Goal: Transaction & Acquisition: Purchase product/service

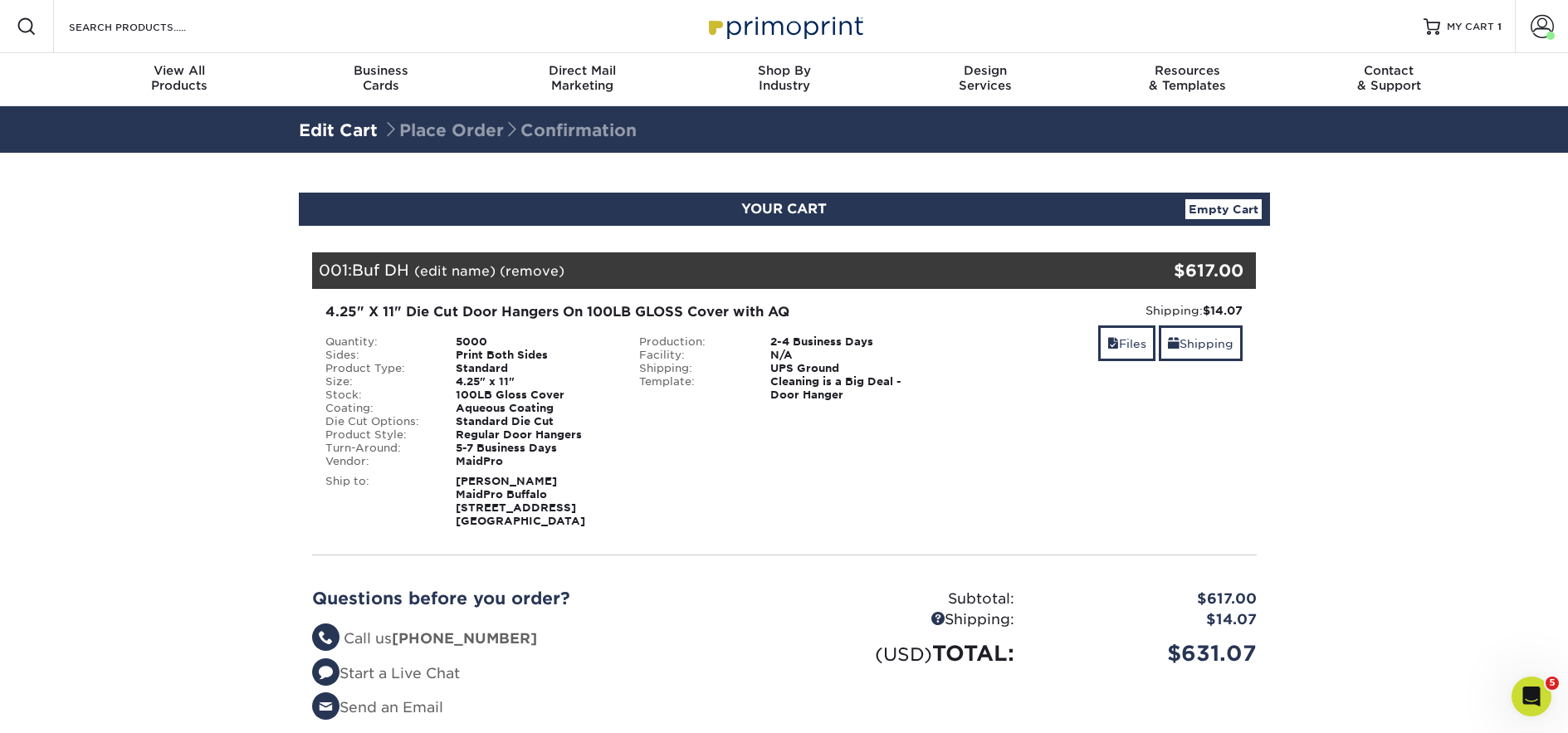
click at [357, 134] on link "Edit Cart" at bounding box center [338, 130] width 79 height 20
click at [339, 129] on link "Edit Cart" at bounding box center [338, 130] width 79 height 20
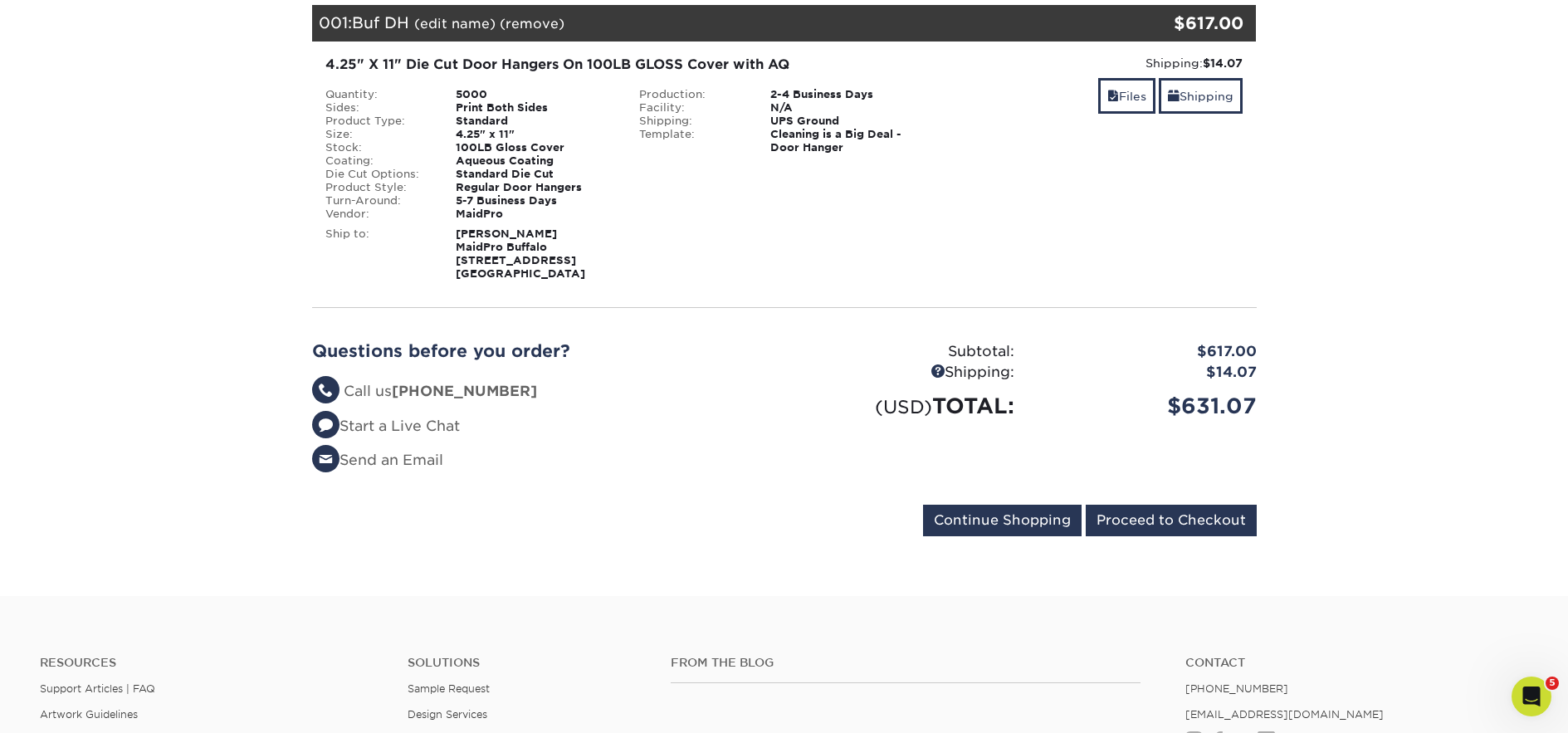
scroll to position [249, 0]
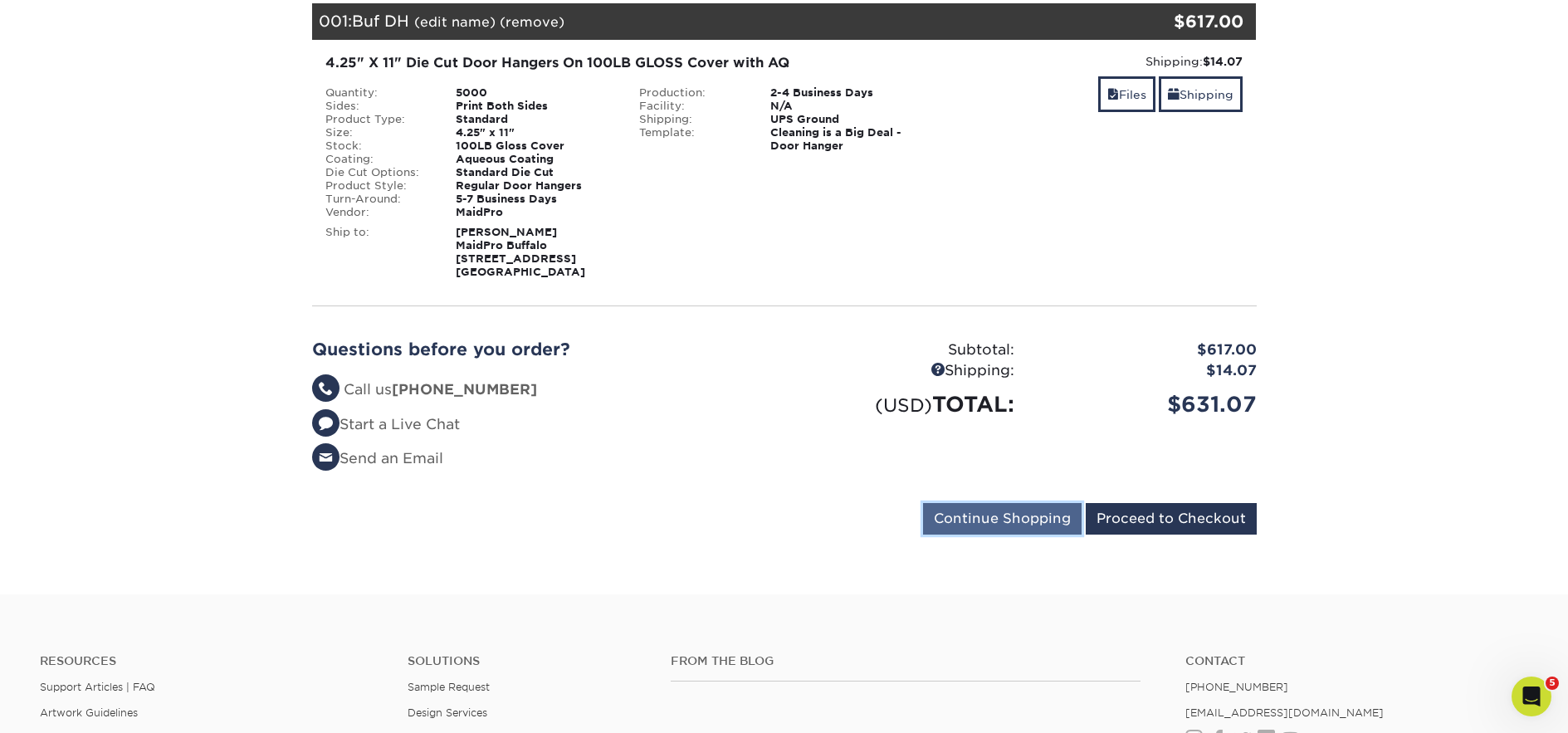
click at [1051, 511] on input "Continue Shopping" at bounding box center [1001, 519] width 158 height 32
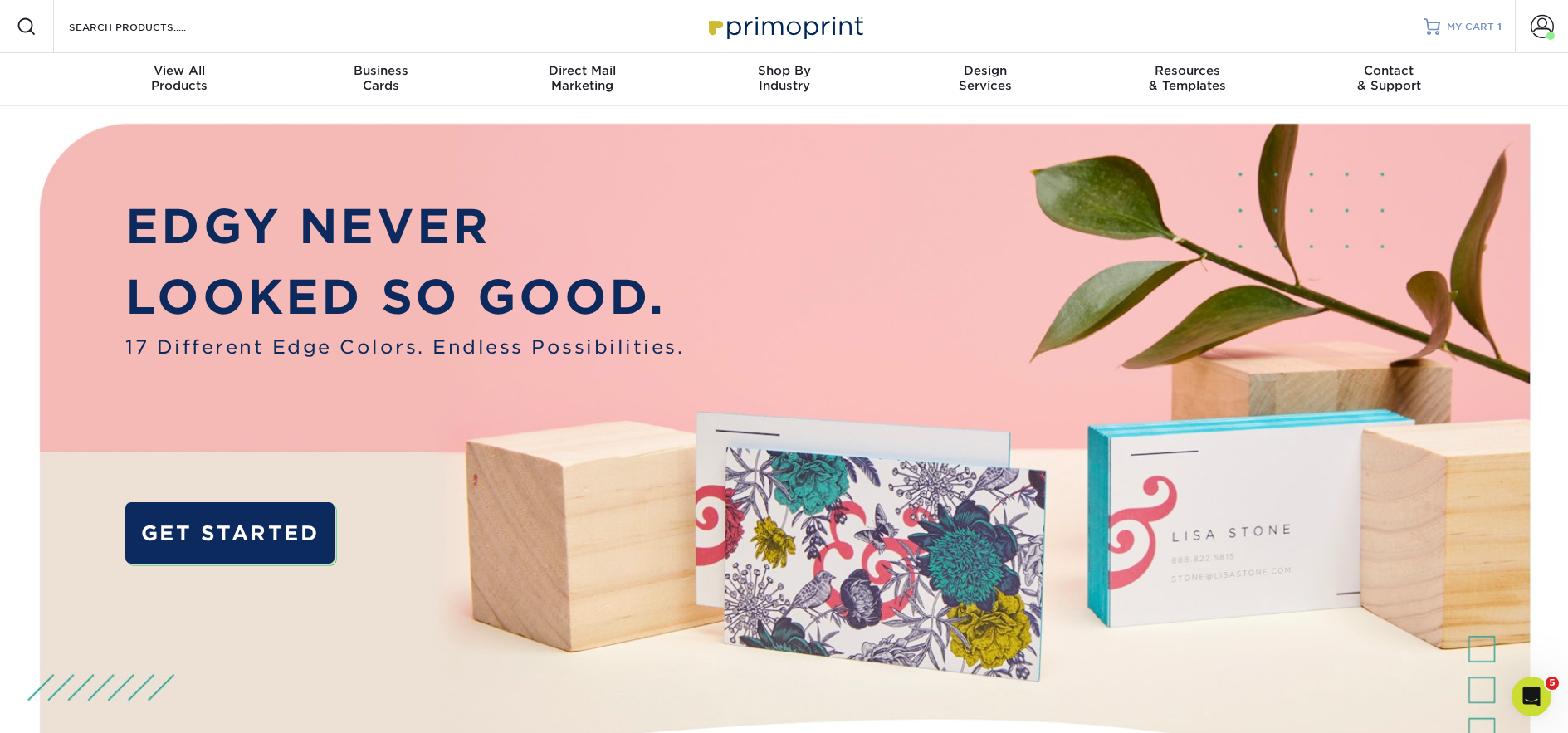
click at [1482, 26] on span "MY CART" at bounding box center [1471, 27] width 48 height 14
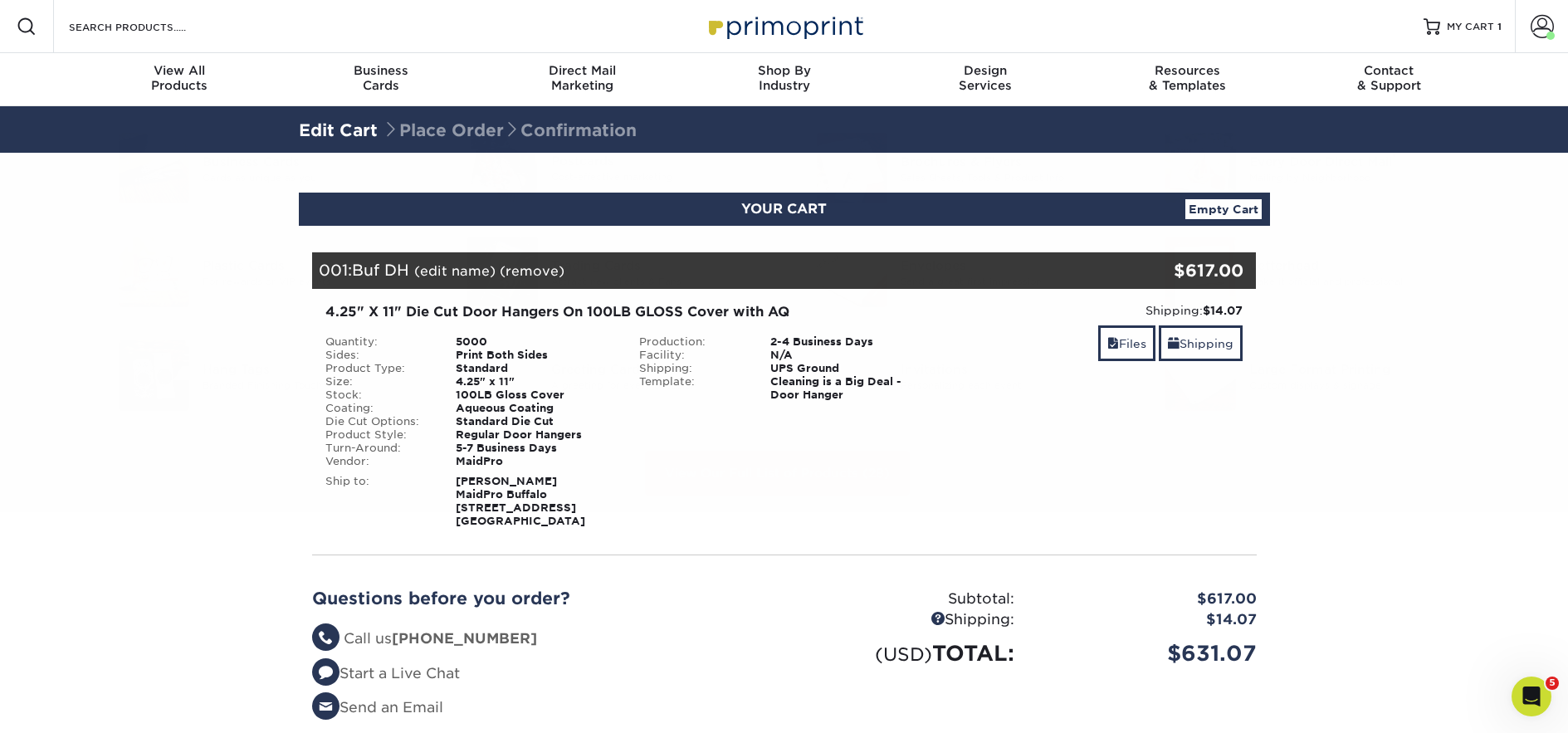
click at [226, 542] on section "YOUR CART Empty Cart Your Cart is Empty MaidPro Products View Account Active Or…" at bounding box center [784, 498] width 1568 height 691
click at [549, 273] on link "(remove)" at bounding box center [531, 271] width 65 height 16
click at [847, 271] on link "Yes" at bounding box center [839, 271] width 23 height 16
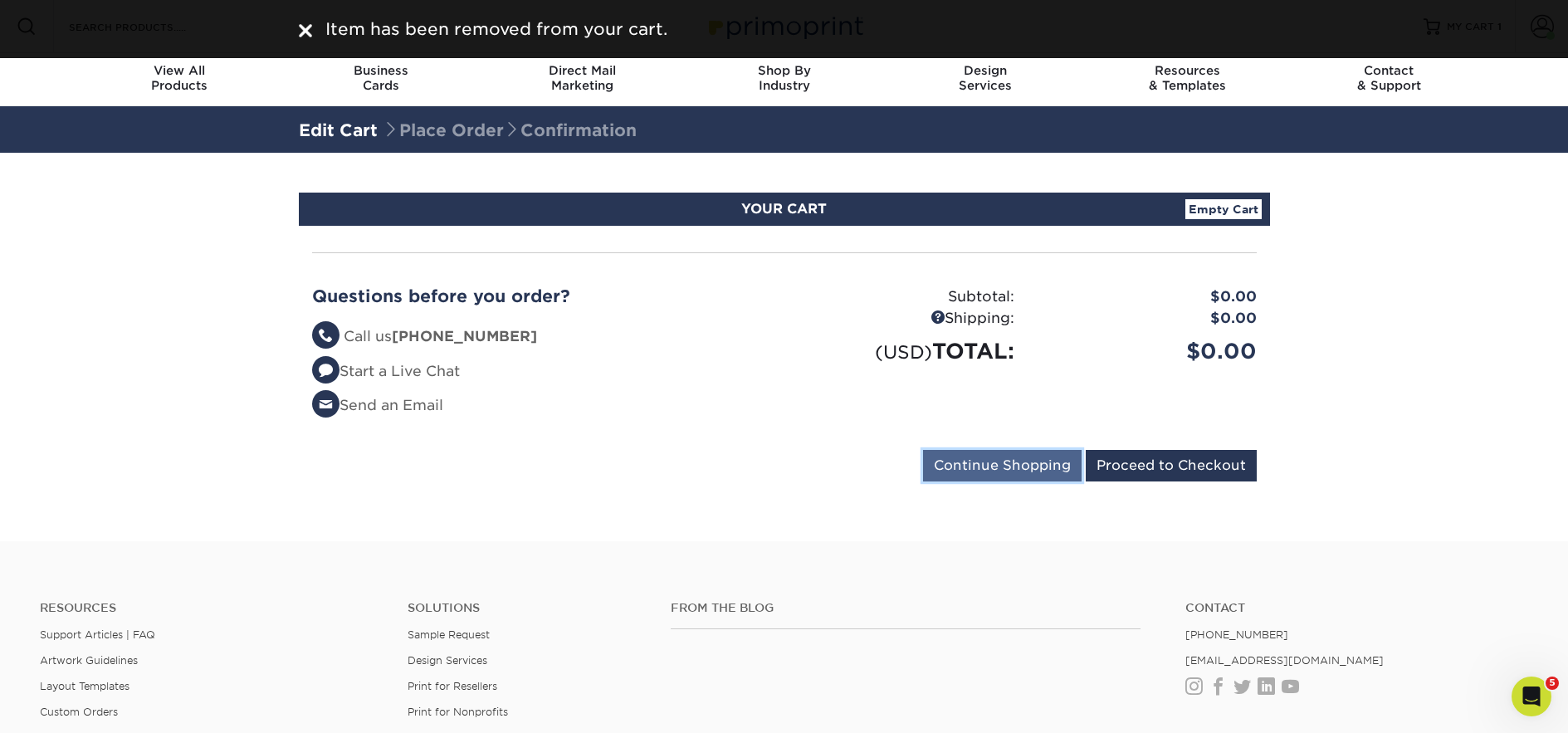
click at [1037, 469] on input "Continue Shopping" at bounding box center [1001, 466] width 158 height 32
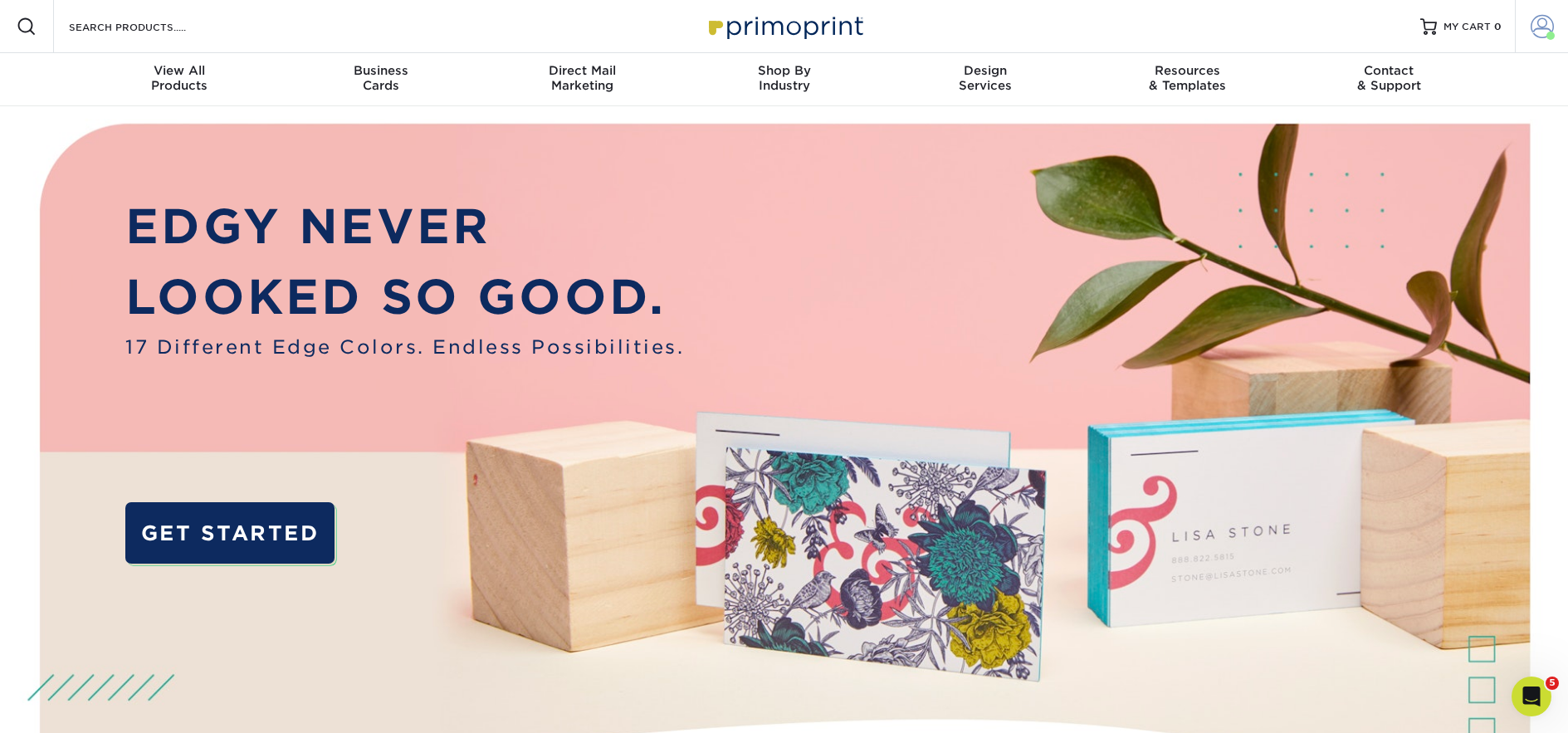
click at [1557, 32] on link "Account" at bounding box center [1541, 27] width 53 height 53
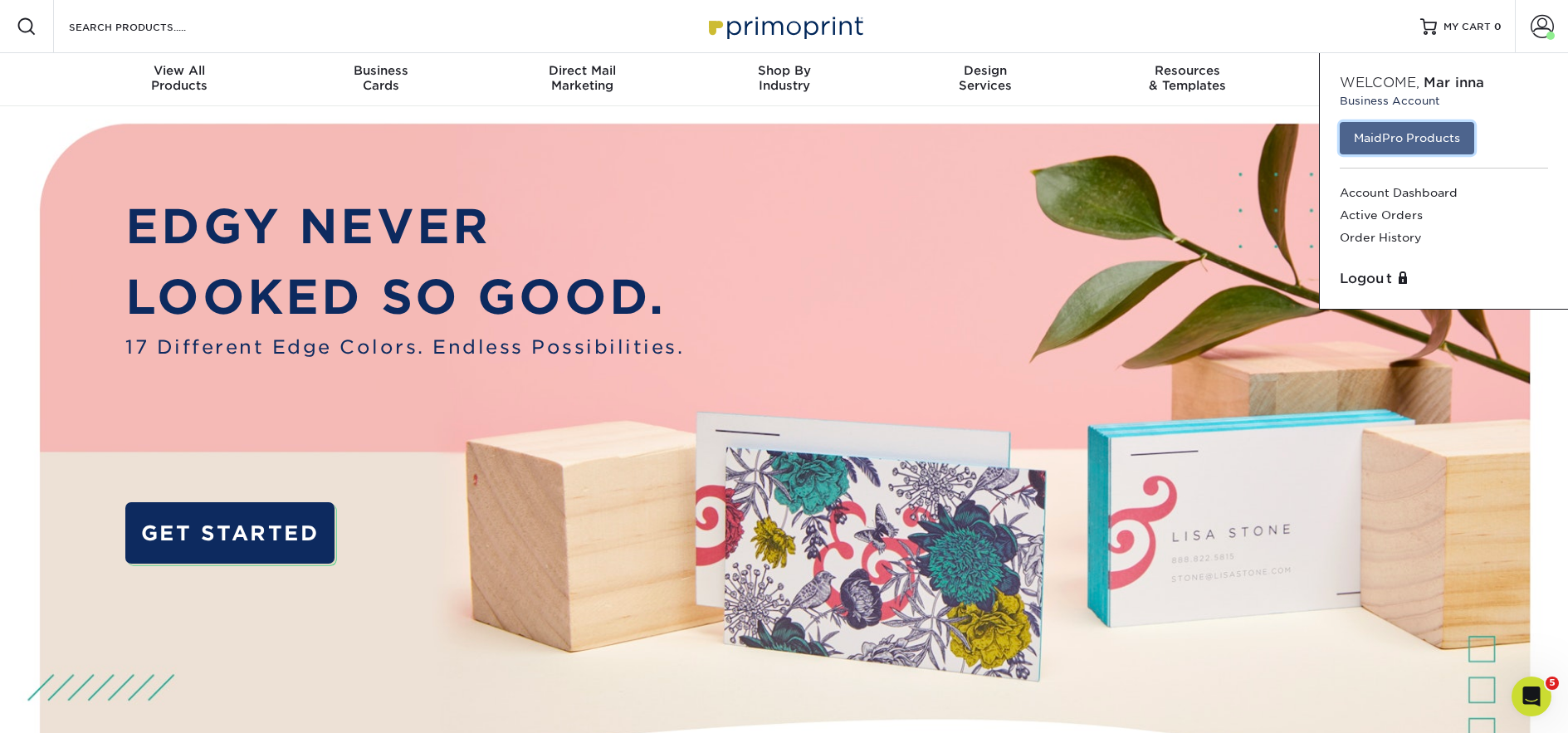
click at [1434, 135] on link "MaidPro Products" at bounding box center [1406, 138] width 134 height 32
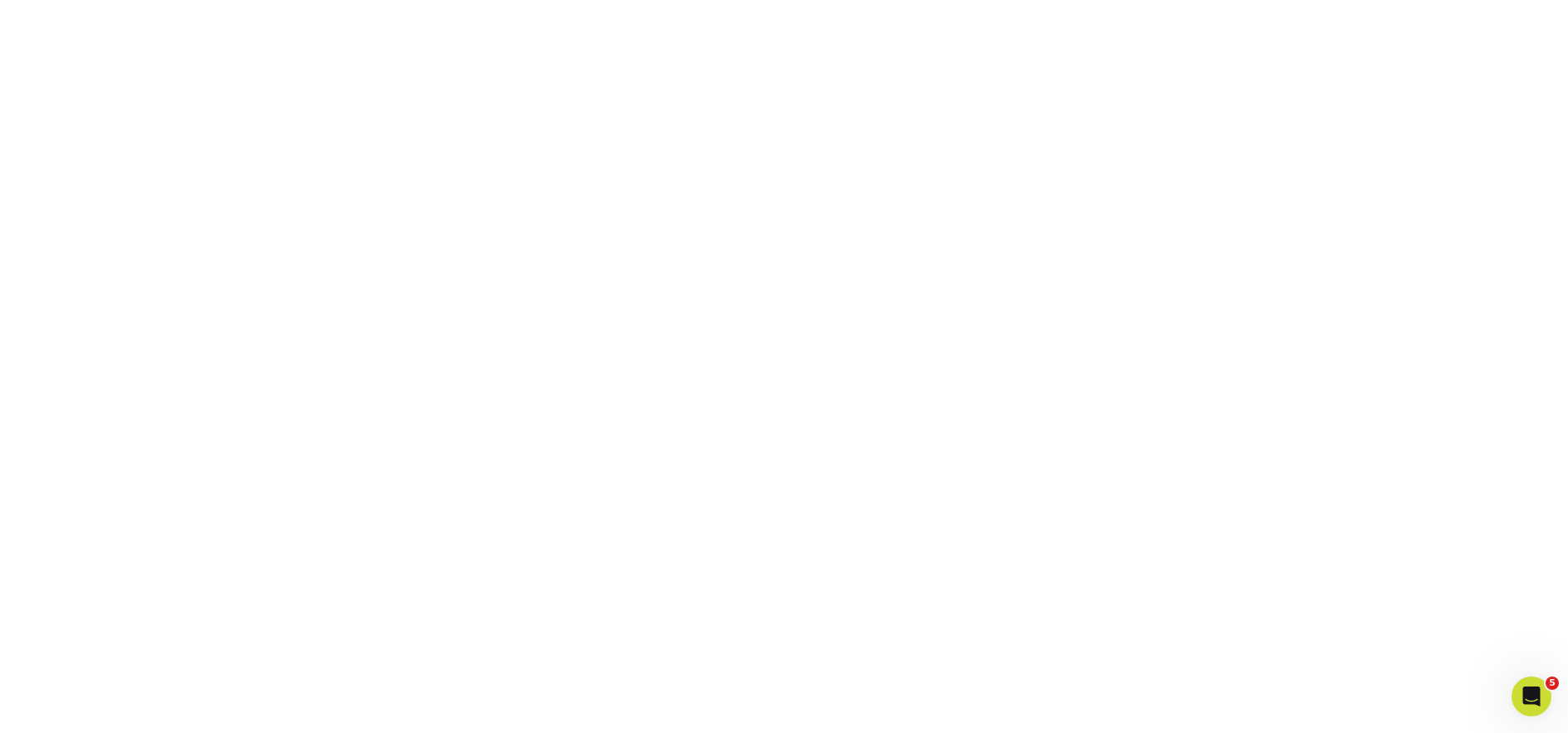
scroll to position [310, 0]
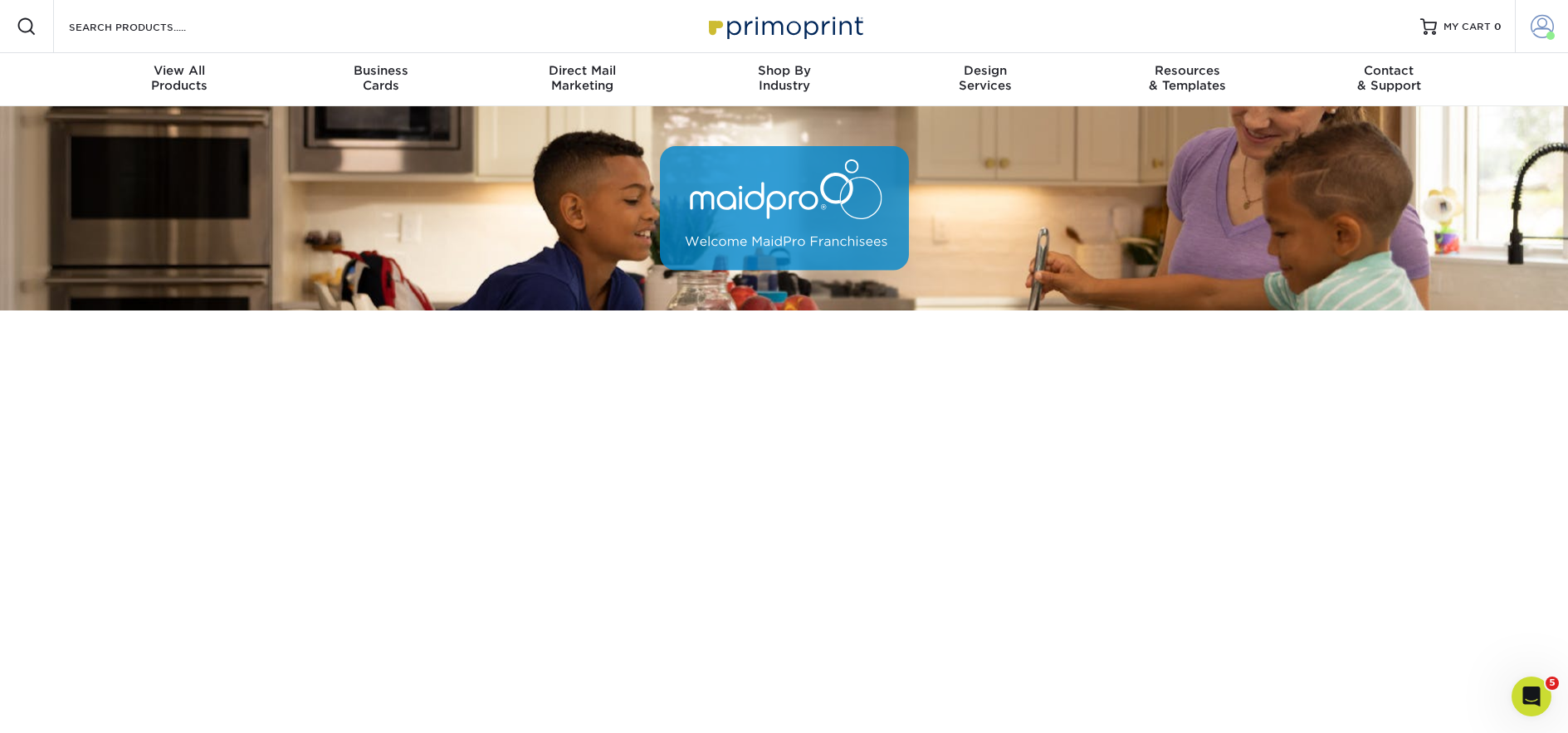
click at [1543, 32] on span at bounding box center [1541, 27] width 23 height 23
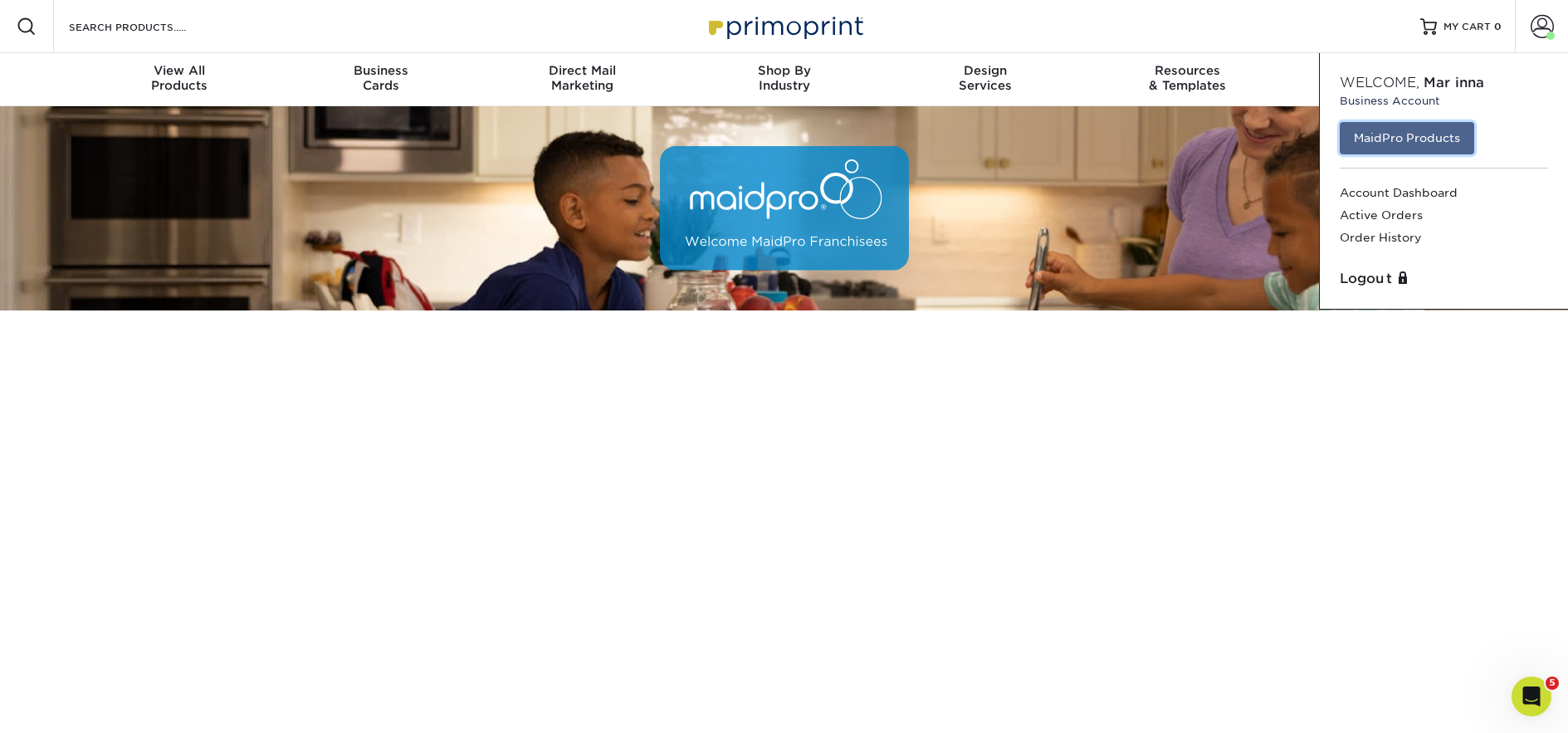
click at [1434, 138] on link "MaidPro Products" at bounding box center [1406, 138] width 134 height 32
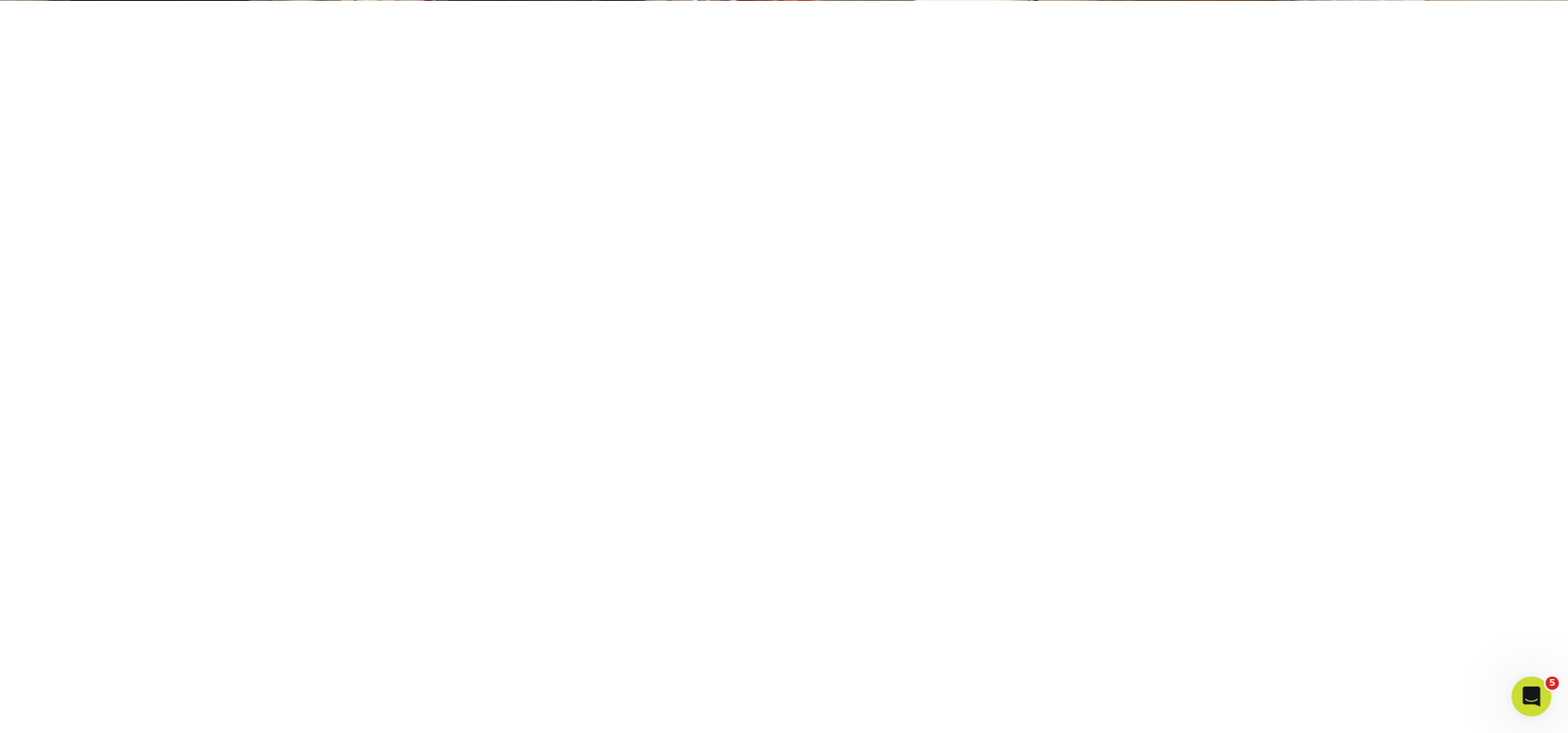
scroll to position [310, 0]
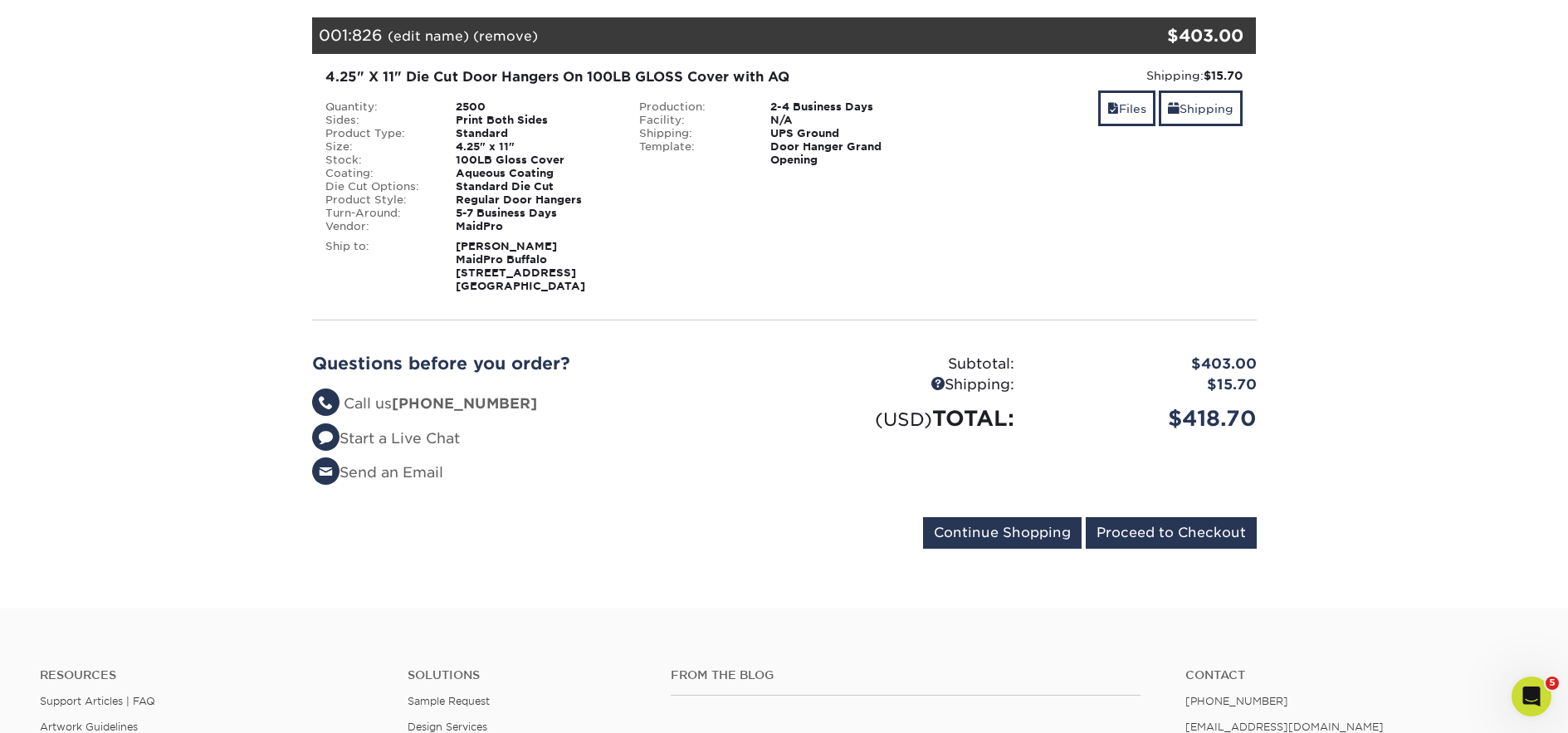
scroll to position [249, 0]
